Goal: Complete application form

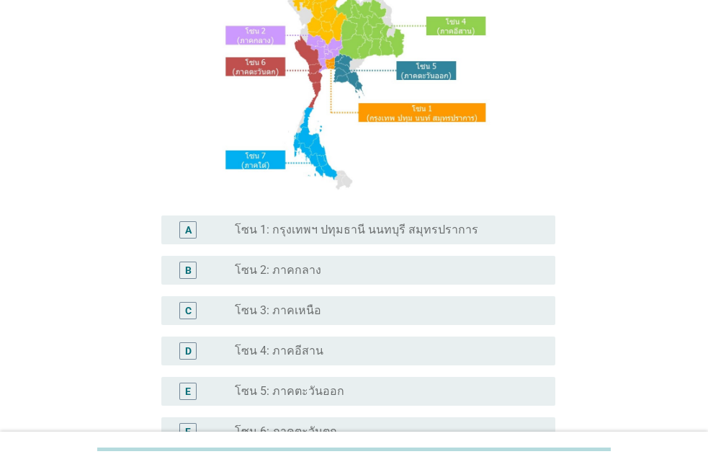
scroll to position [165, 0]
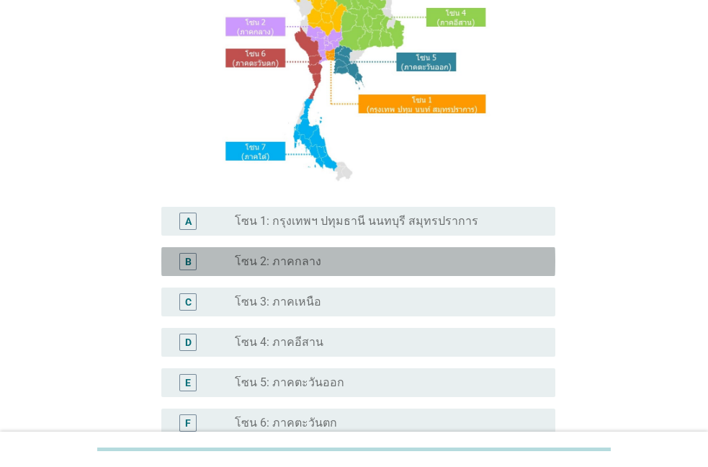
click at [261, 266] on label "โซน 2: ภาคกลาง" at bounding box center [278, 261] width 86 height 14
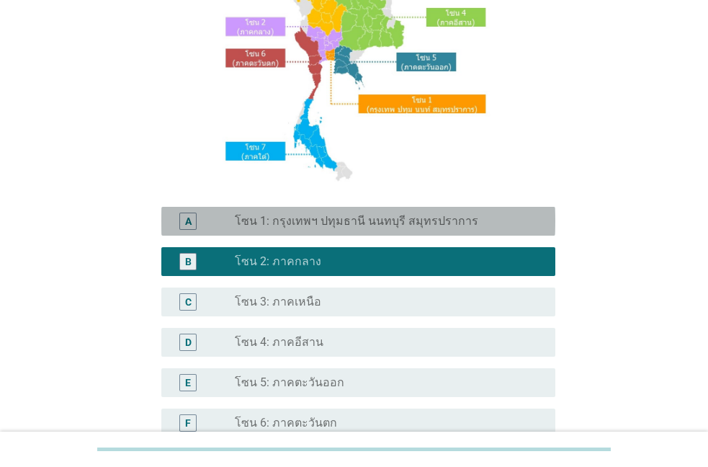
click at [188, 222] on div "A" at bounding box center [188, 221] width 6 height 15
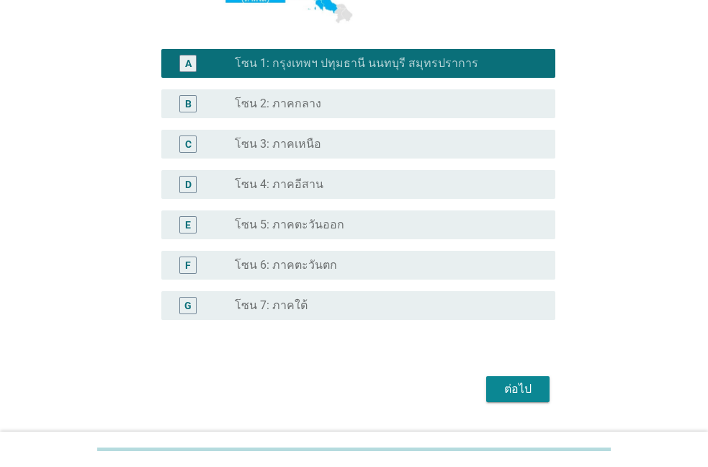
scroll to position [361, 0]
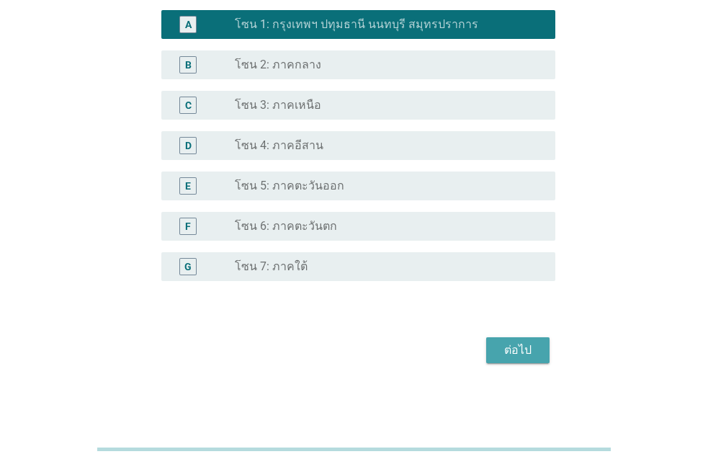
click at [528, 356] on div "ต่อไป" at bounding box center [517, 349] width 40 height 17
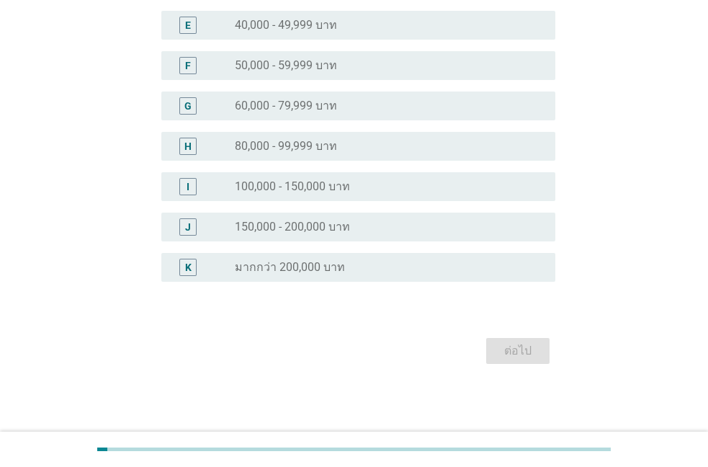
scroll to position [0, 0]
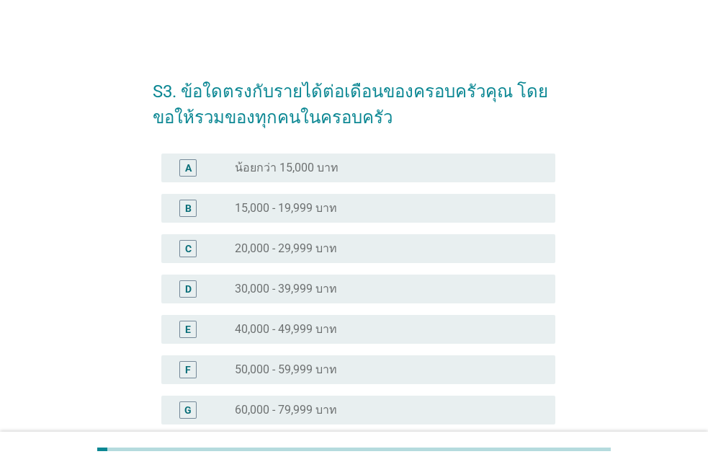
click at [301, 326] on label "40,000 - 49,999 บาท" at bounding box center [286, 329] width 102 height 14
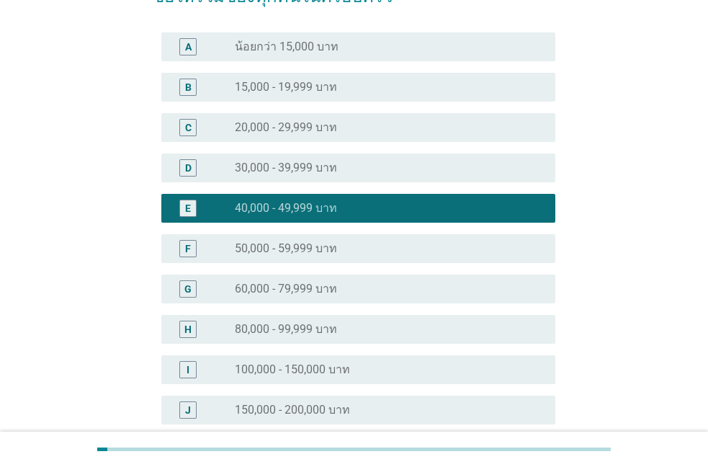
scroll to position [163, 0]
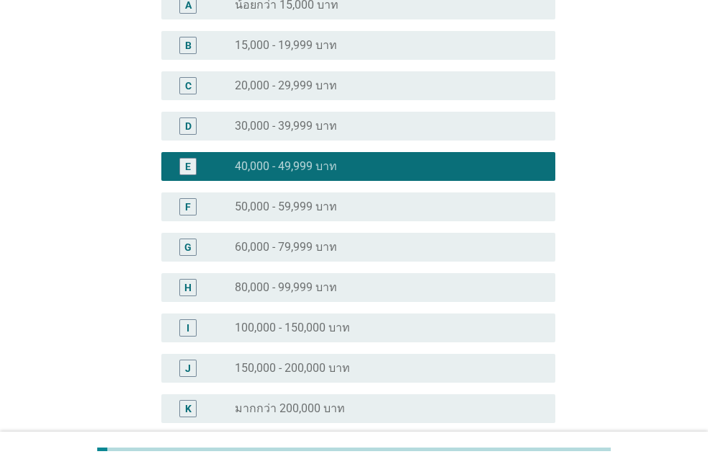
click at [276, 213] on label "50,000 - 59,999 บาท" at bounding box center [286, 206] width 102 height 14
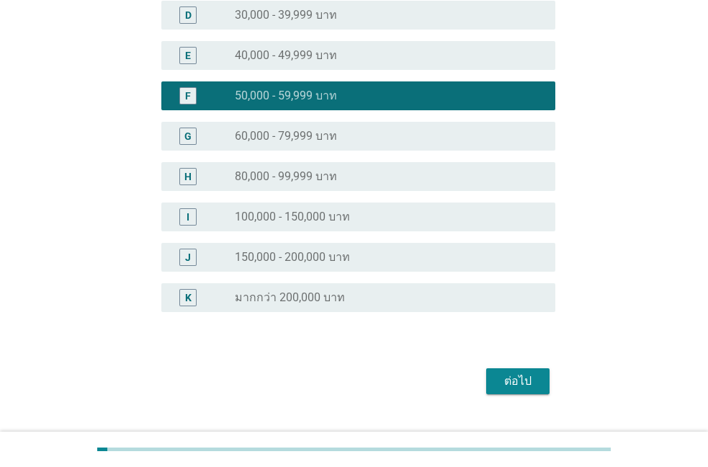
scroll to position [304, 0]
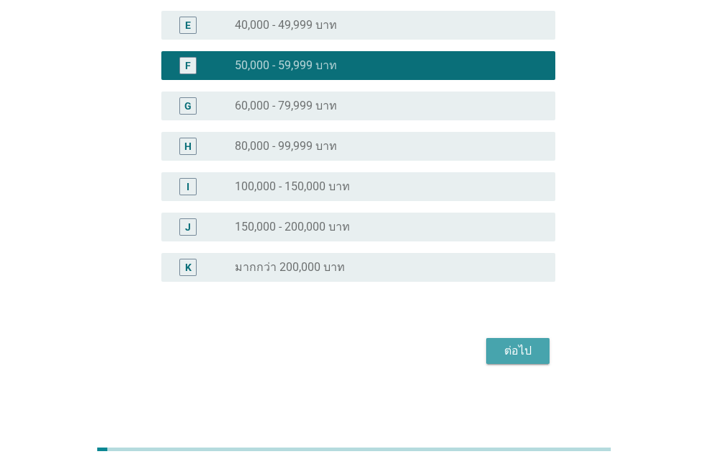
click at [523, 345] on div "ต่อไป" at bounding box center [517, 350] width 40 height 17
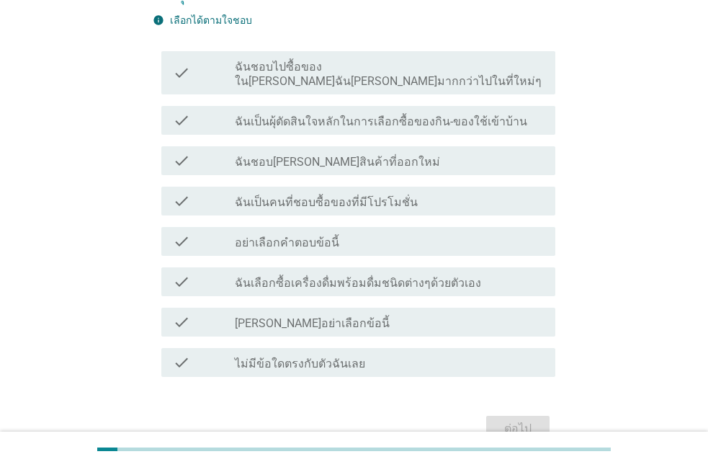
scroll to position [130, 0]
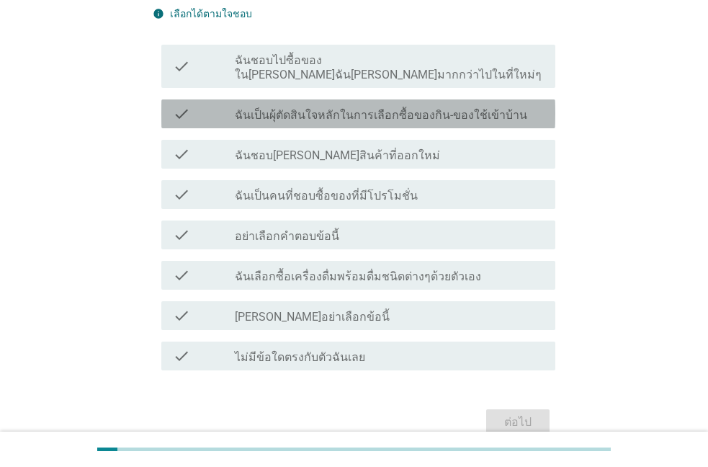
click at [321, 108] on label "ฉันเป็นผุ้ตัดสินใจหลักในการเลือกซื้อของกิน-ของใช้เข้าบ้าน" at bounding box center [381, 115] width 292 height 14
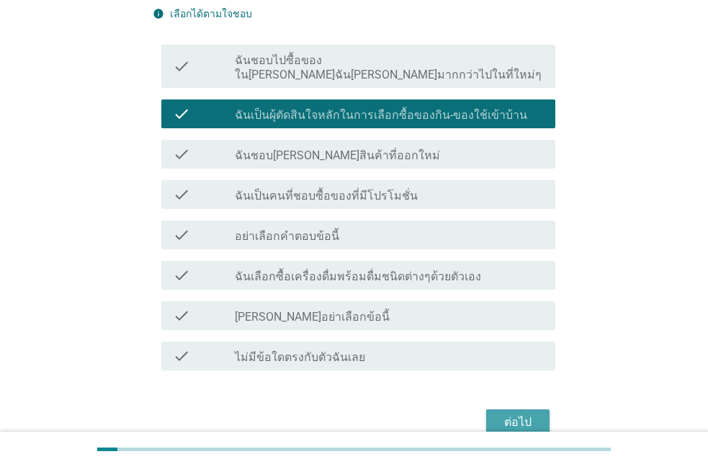
click at [523, 413] on div "ต่อไป" at bounding box center [517, 421] width 40 height 17
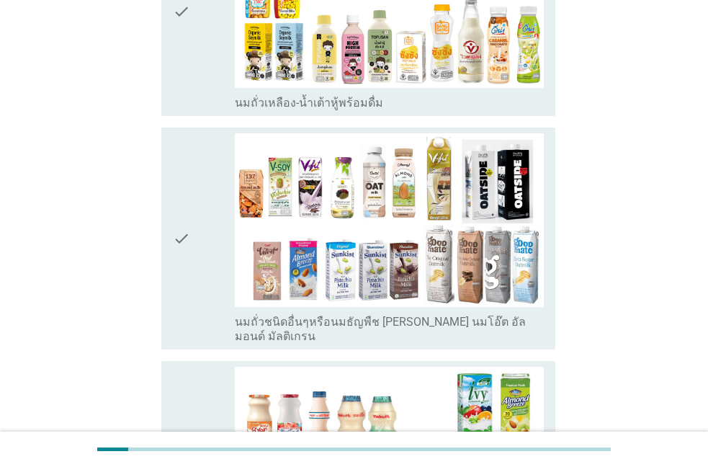
scroll to position [612, 0]
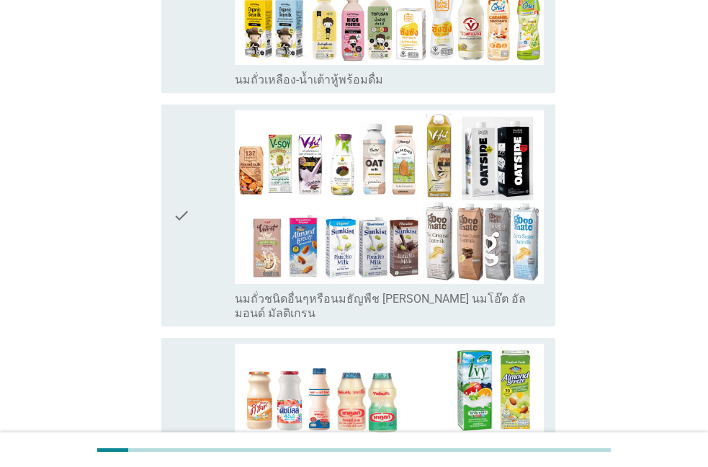
click at [184, 185] on icon "check" at bounding box center [181, 215] width 17 height 211
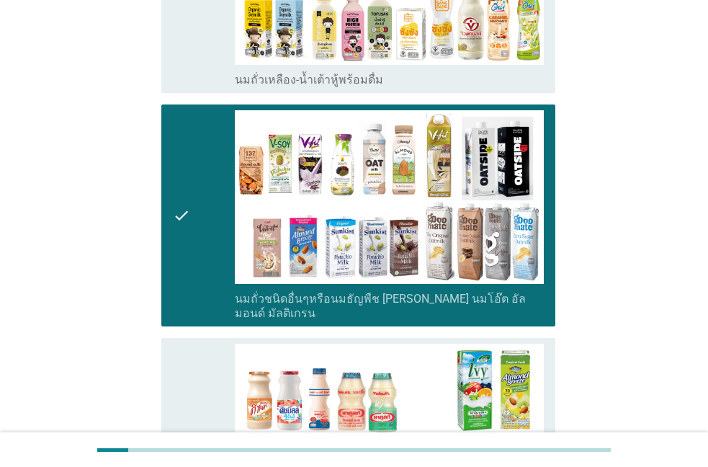
click at [191, 407] on div "check" at bounding box center [204, 441] width 62 height 197
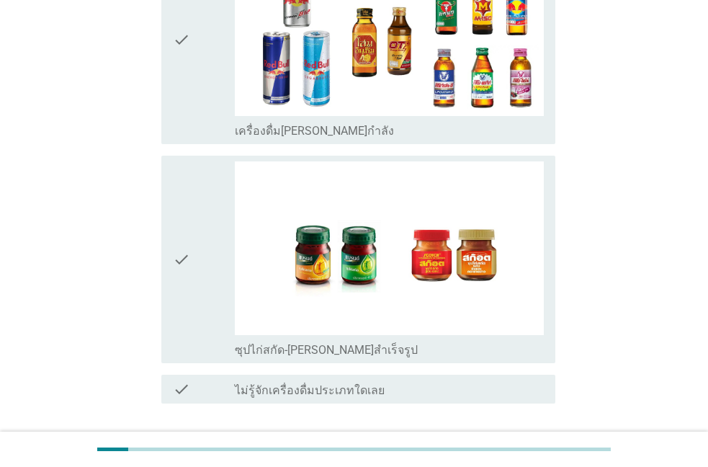
scroll to position [3047, 0]
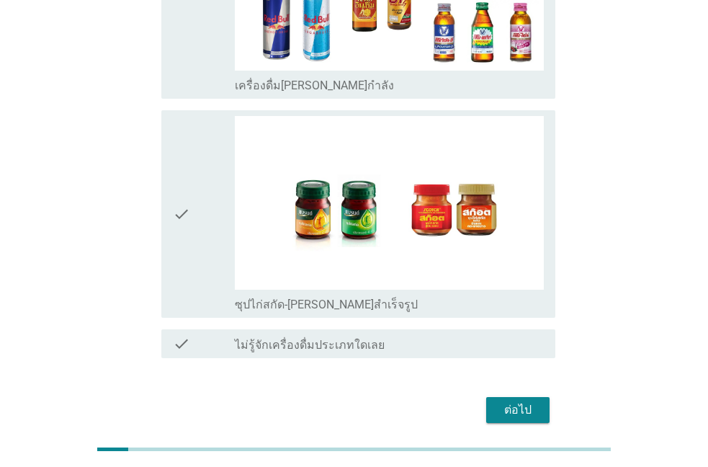
click at [521, 401] on div "ต่อไป" at bounding box center [517, 409] width 40 height 17
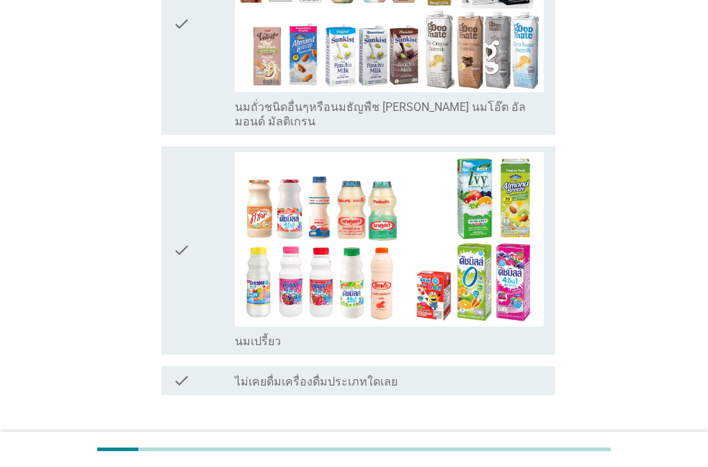
scroll to position [316, 0]
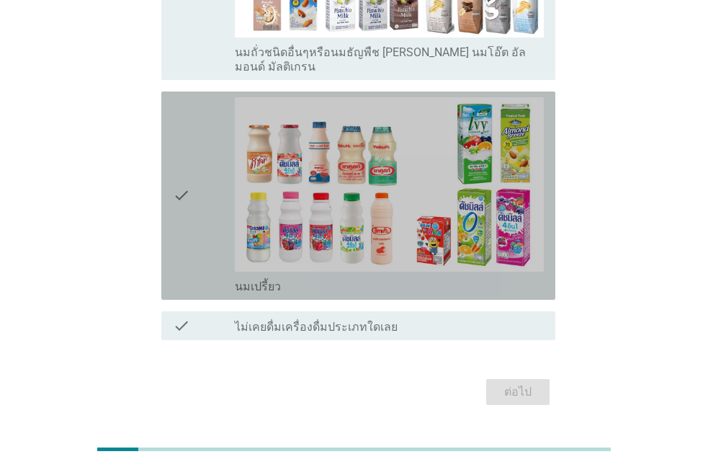
click at [181, 159] on icon "check" at bounding box center [181, 195] width 17 height 197
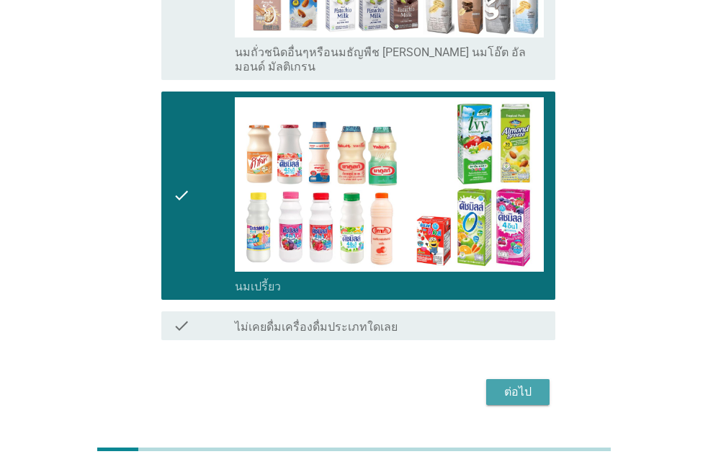
click at [515, 383] on div "ต่อไป" at bounding box center [517, 391] width 40 height 17
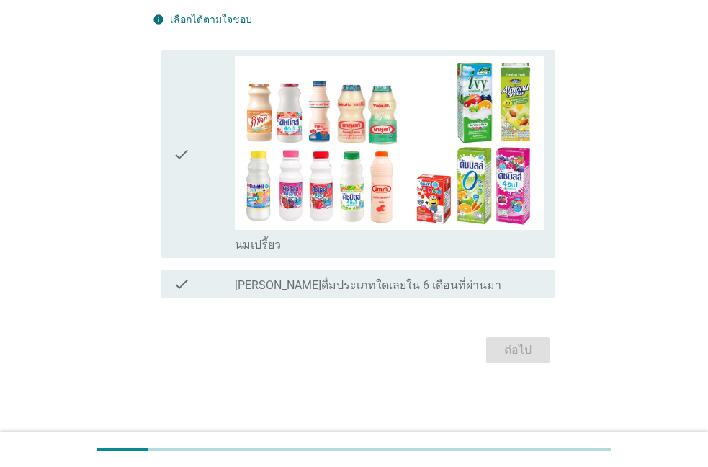
scroll to position [0, 0]
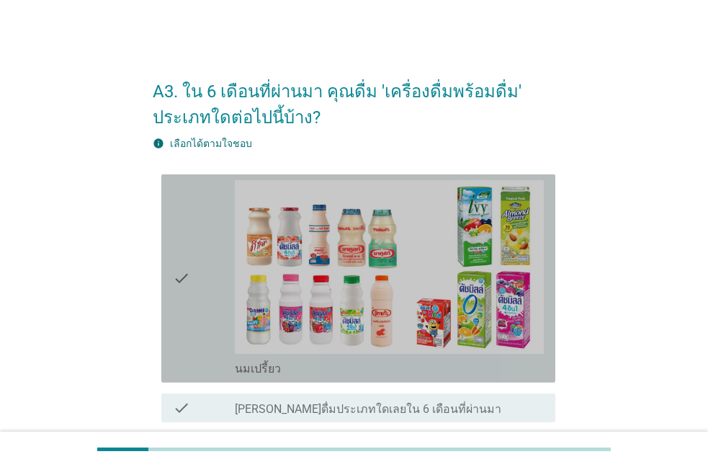
click at [189, 277] on icon "check" at bounding box center [181, 278] width 17 height 197
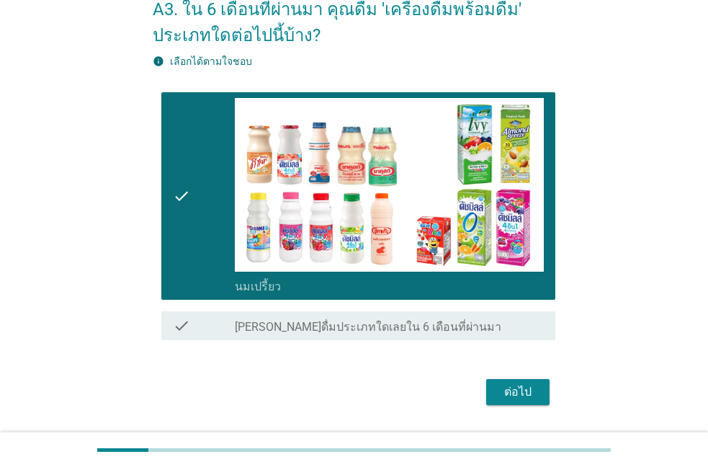
scroll to position [123, 0]
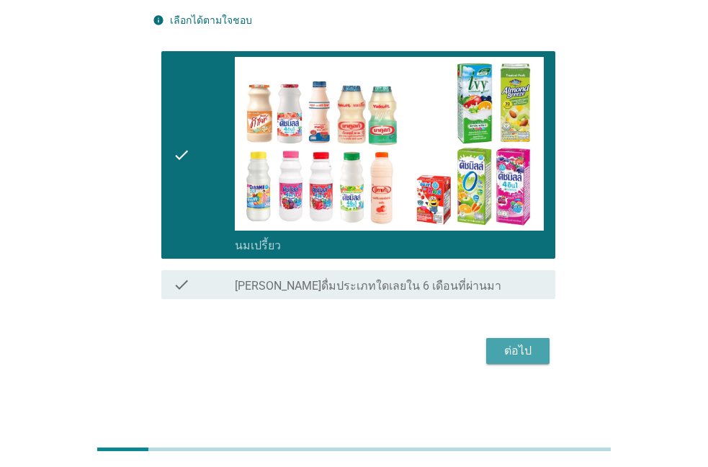
click at [535, 348] on div "ต่อไป" at bounding box center [517, 350] width 40 height 17
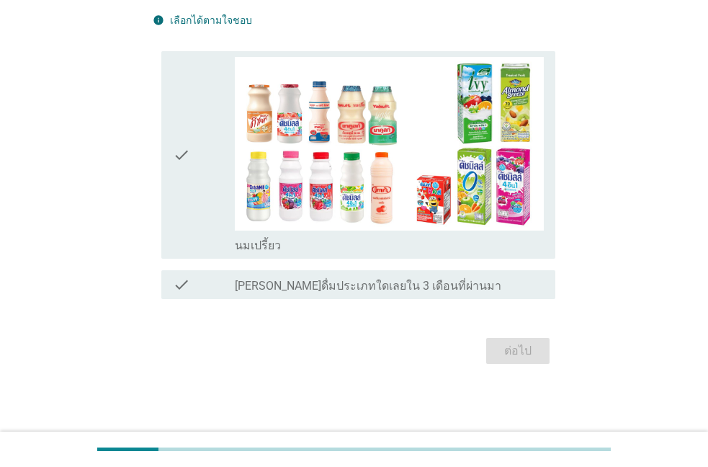
scroll to position [0, 0]
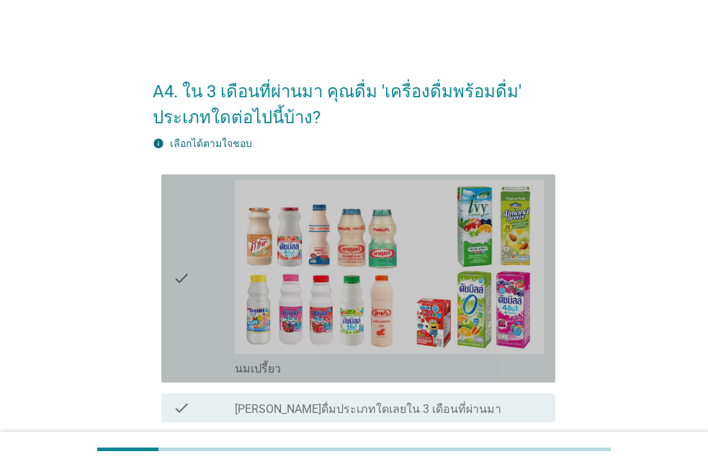
click at [199, 271] on div "check" at bounding box center [204, 278] width 62 height 197
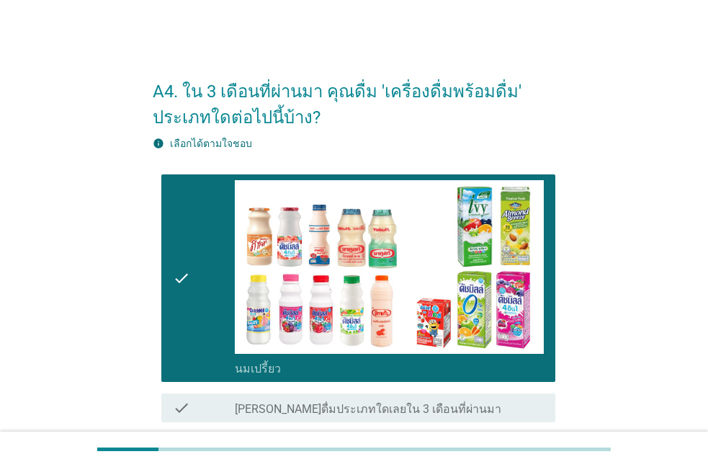
scroll to position [123, 0]
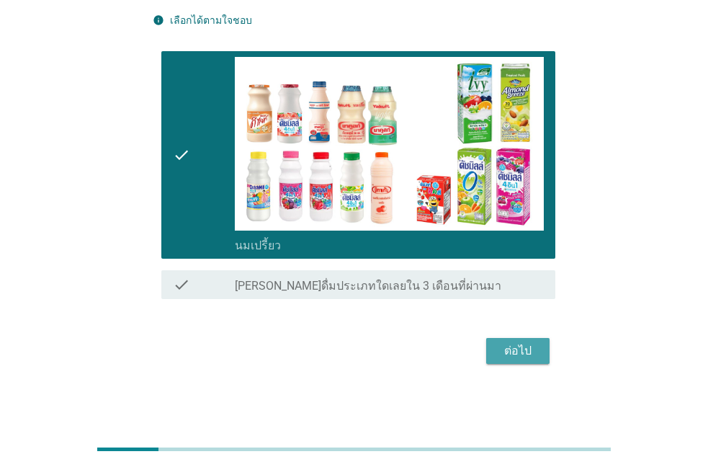
click at [520, 346] on div "ต่อไป" at bounding box center [517, 350] width 40 height 17
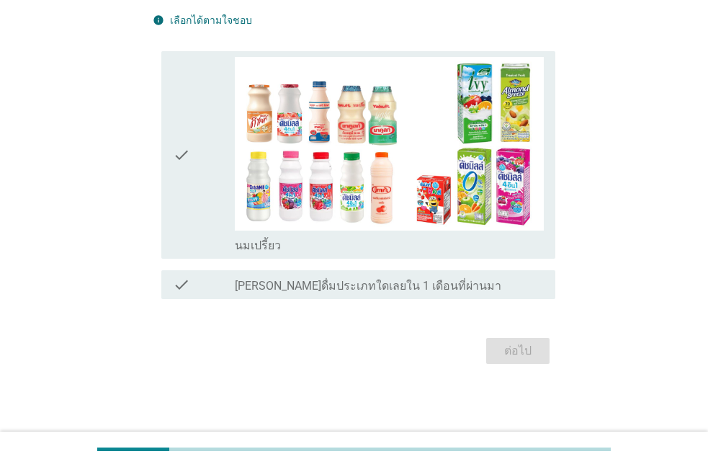
scroll to position [0, 0]
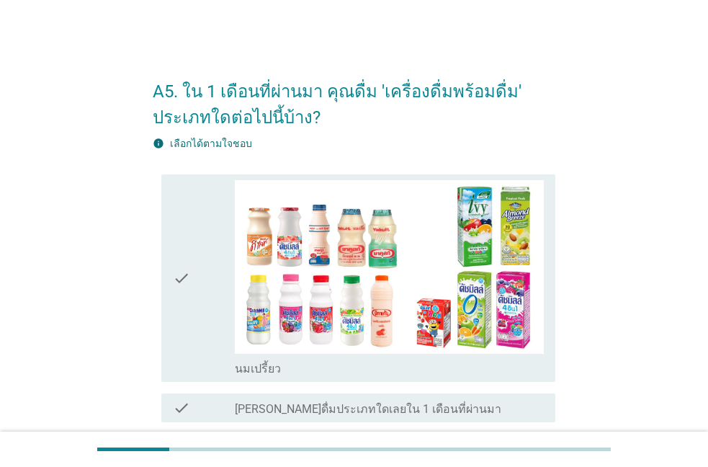
click at [194, 276] on div "check" at bounding box center [204, 278] width 62 height 197
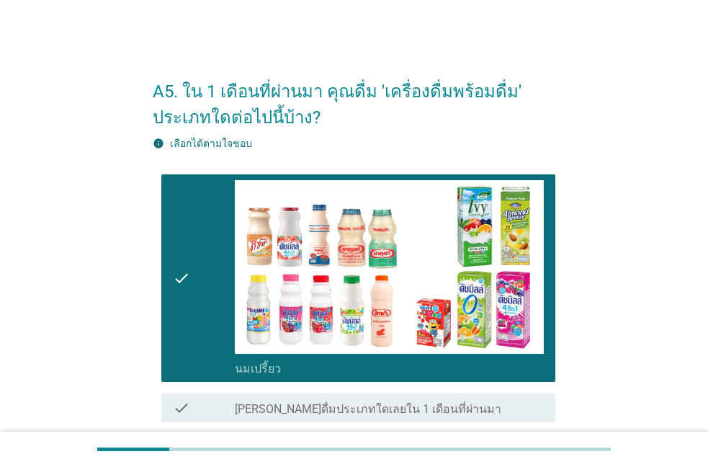
scroll to position [123, 0]
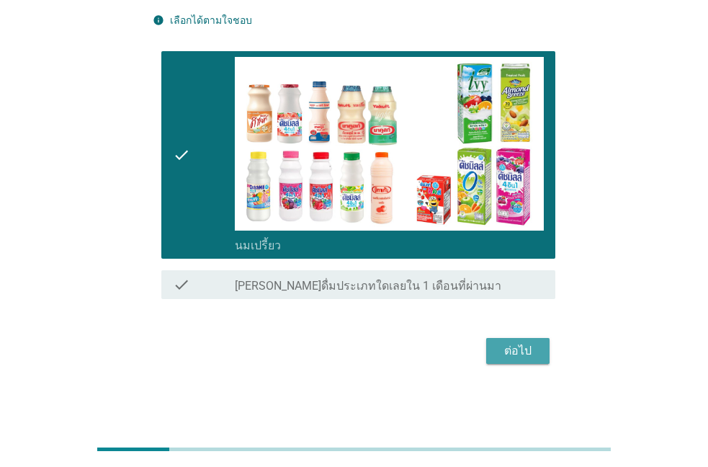
click at [526, 353] on div "ต่อไป" at bounding box center [517, 350] width 40 height 17
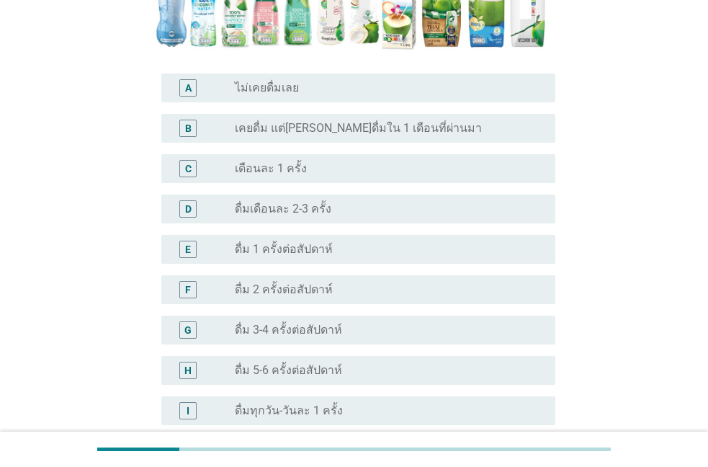
scroll to position [397, 0]
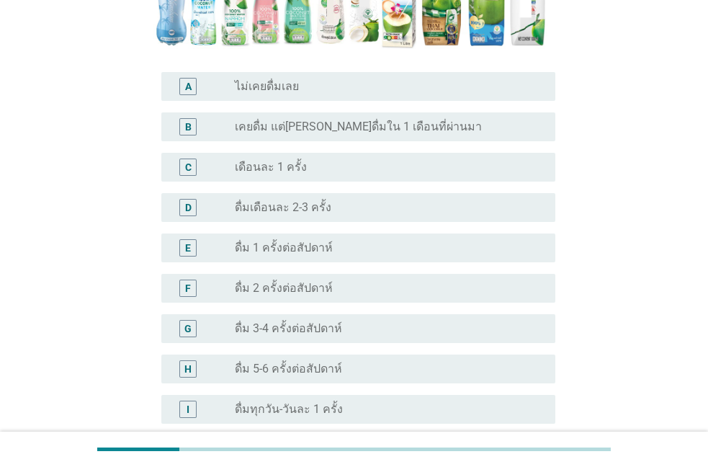
click at [285, 120] on label "เคยดื่ม แต่[PERSON_NAME]ดื่มใน 1 เดือนที่ผ่านมา" at bounding box center [358, 127] width 247 height 14
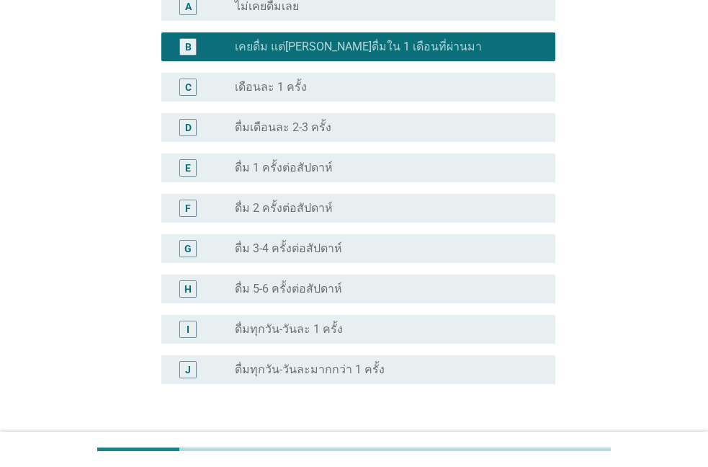
scroll to position [554, 0]
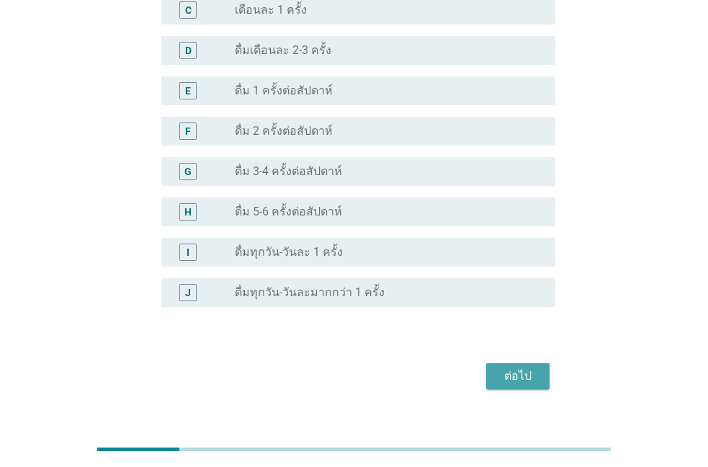
click at [497, 363] on button "ต่อไป" at bounding box center [517, 376] width 63 height 26
